Goal: Information Seeking & Learning: Learn about a topic

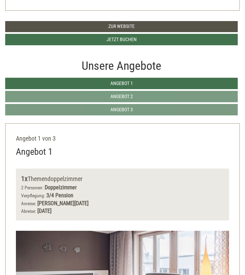
scroll to position [232, 0]
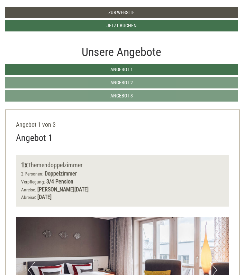
click at [157, 69] on link "Angebot 1" at bounding box center [121, 69] width 233 height 11
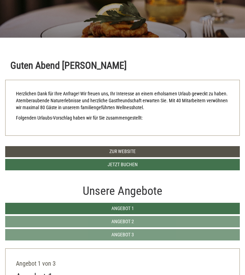
click at [136, 222] on link "Angebot 2" at bounding box center [122, 221] width 235 height 11
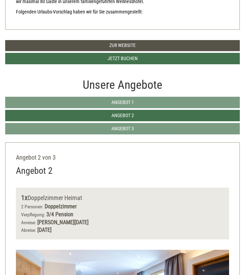
click at [124, 129] on span "Angebot 3" at bounding box center [122, 129] width 22 height 6
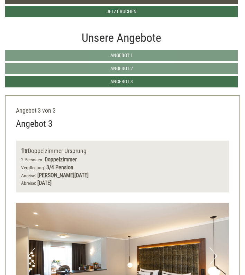
click at [148, 54] on link "Angebot 1" at bounding box center [121, 55] width 233 height 11
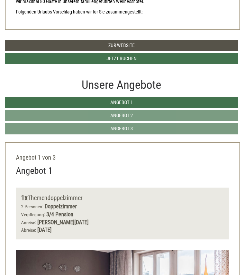
scroll to position [0, 0]
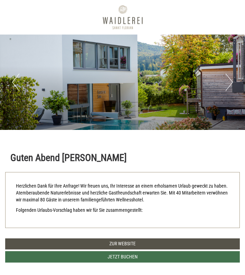
click at [230, 87] on button "Next" at bounding box center [229, 82] width 7 height 17
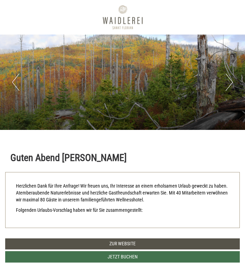
click at [228, 87] on button "Next" at bounding box center [229, 82] width 7 height 17
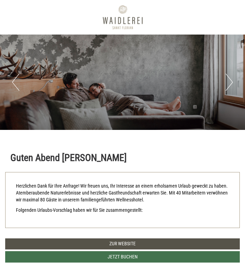
click at [228, 84] on button "Next" at bounding box center [229, 82] width 7 height 17
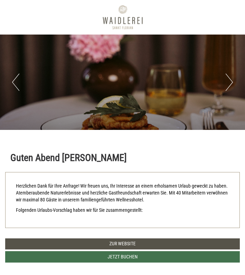
click at [229, 83] on button "Next" at bounding box center [229, 82] width 7 height 17
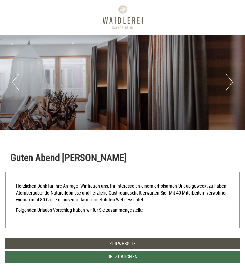
click at [227, 84] on button "Next" at bounding box center [229, 82] width 7 height 17
click at [224, 83] on div "Previous Next 1 2 3 4 5 6 7" at bounding box center [122, 83] width 245 height 96
click at [230, 83] on button "Next" at bounding box center [229, 82] width 7 height 17
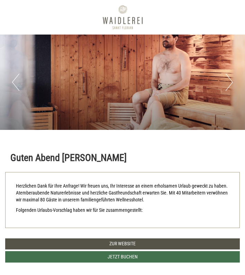
click at [230, 82] on button "Next" at bounding box center [229, 82] width 7 height 17
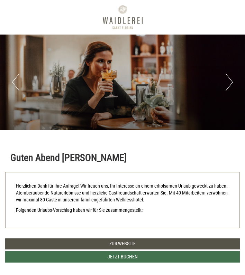
click at [228, 83] on button "Next" at bounding box center [229, 82] width 7 height 17
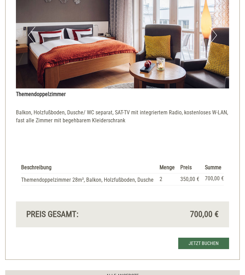
scroll to position [467, 0]
